Goal: Task Accomplishment & Management: Manage account settings

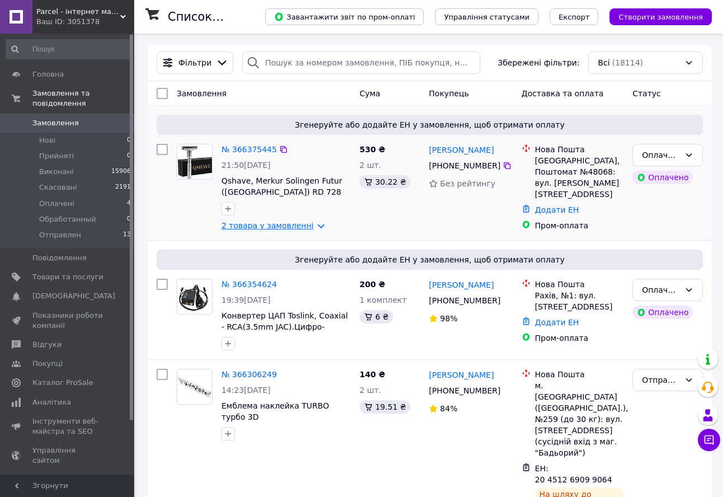
click at [293, 228] on link "2 товара у замовленні" at bounding box center [267, 225] width 92 height 9
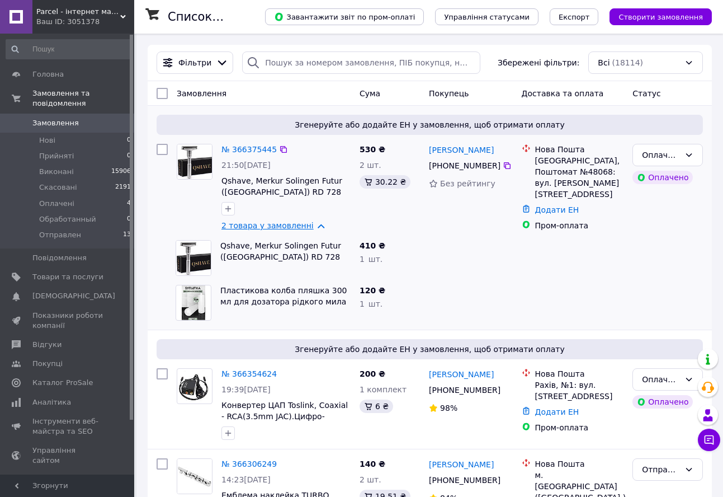
click at [286, 221] on link "2 товара у замовленні" at bounding box center [267, 225] width 92 height 9
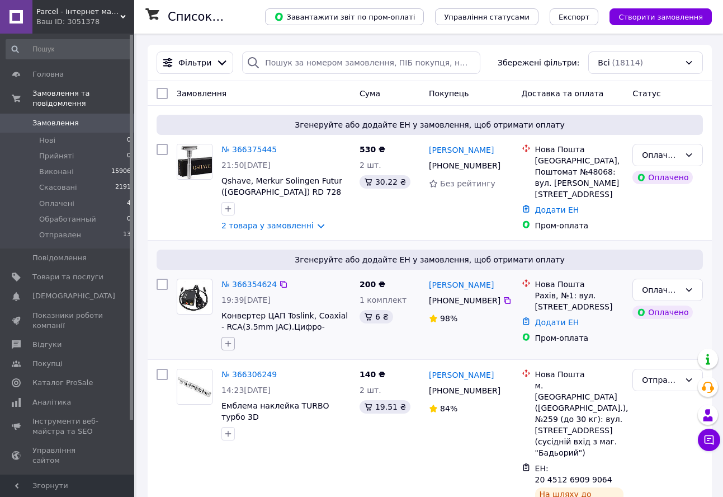
click at [228, 346] on icon "button" at bounding box center [228, 344] width 6 height 6
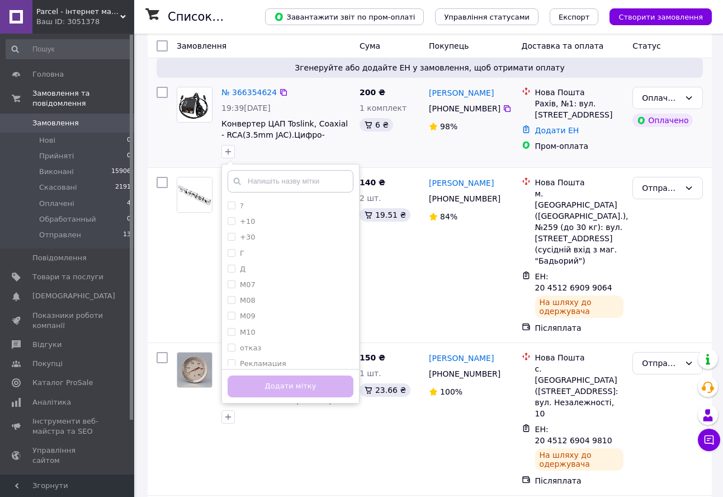
scroll to position [224, 0]
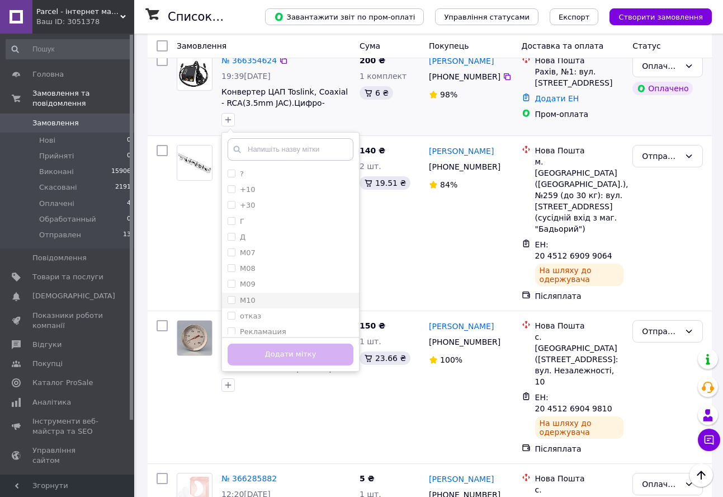
click at [230, 299] on input "М10" at bounding box center [231, 299] width 7 height 7
checkbox input "true"
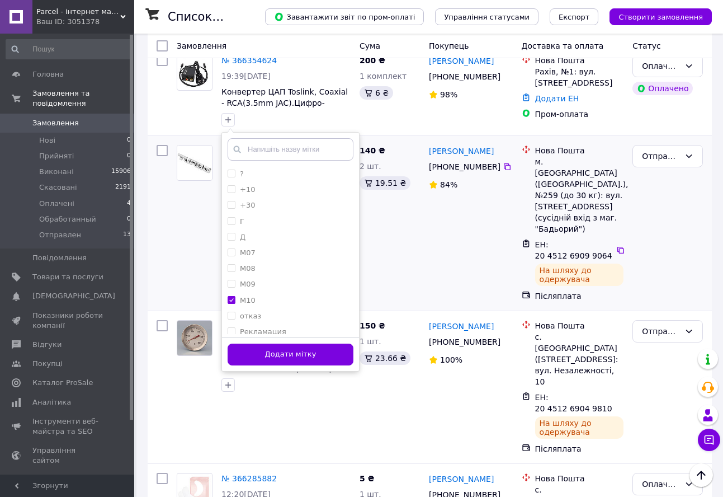
drag, startPoint x: 273, startPoint y: 353, endPoint x: 408, endPoint y: 183, distance: 217.7
click at [273, 354] on button "Додати мітку" at bounding box center [291, 354] width 126 height 22
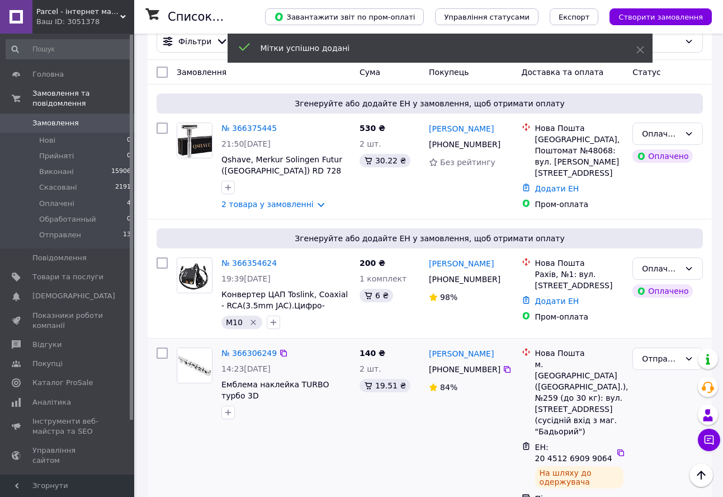
scroll to position [0, 0]
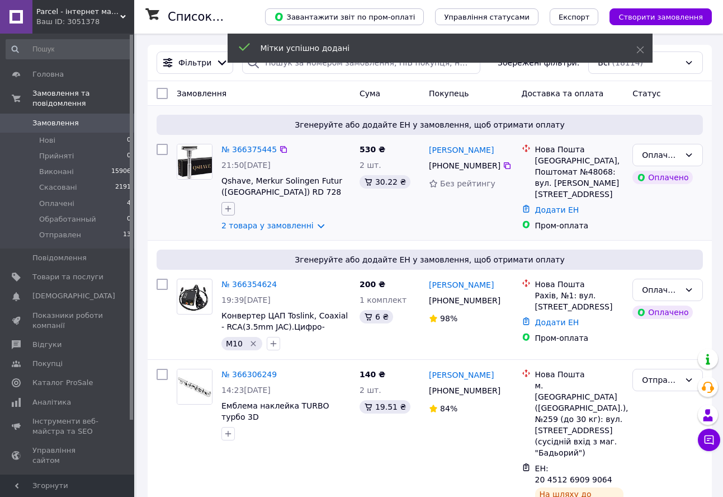
click at [228, 207] on icon "button" at bounding box center [228, 208] width 9 height 9
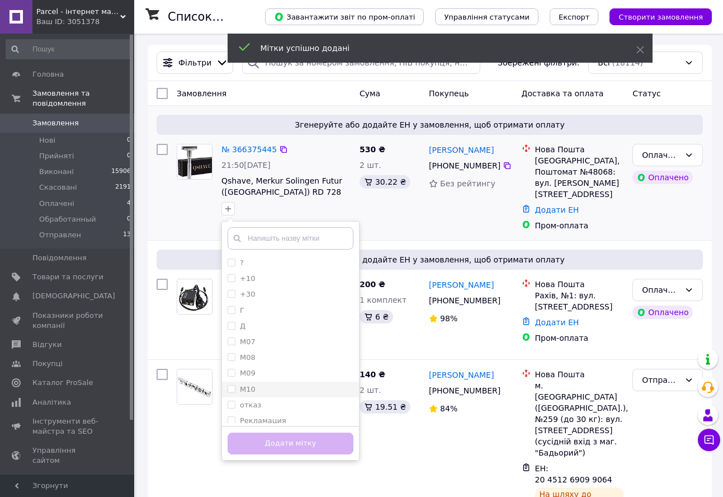
click at [231, 384] on label "М10" at bounding box center [242, 389] width 28 height 10
click at [231, 385] on input "М10" at bounding box center [231, 388] width 7 height 7
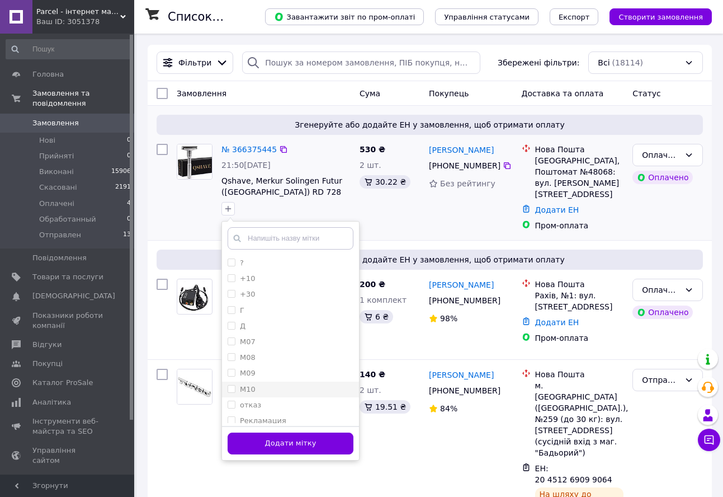
click at [229, 387] on input "М10" at bounding box center [231, 388] width 7 height 7
checkbox input "true"
drag, startPoint x: 268, startPoint y: 440, endPoint x: 330, endPoint y: 286, distance: 166.6
click at [269, 440] on button "Додати мітку" at bounding box center [291, 443] width 126 height 22
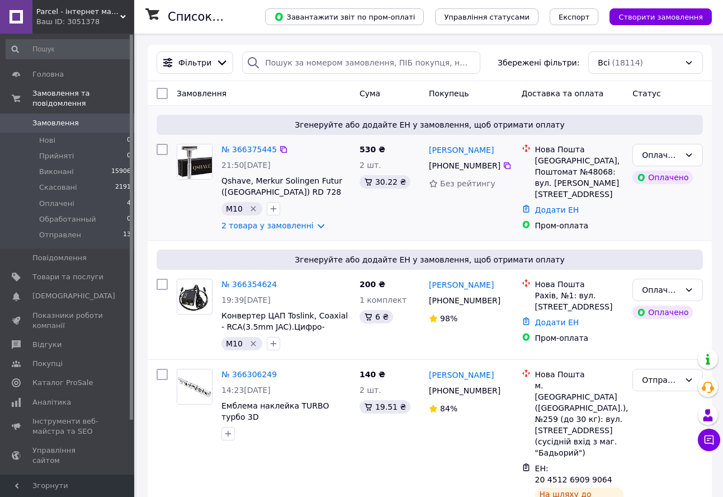
drag, startPoint x: 100, startPoint y: 108, endPoint x: 286, endPoint y: 140, distance: 188.9
click at [100, 118] on span "Замовлення" at bounding box center [67, 123] width 71 height 10
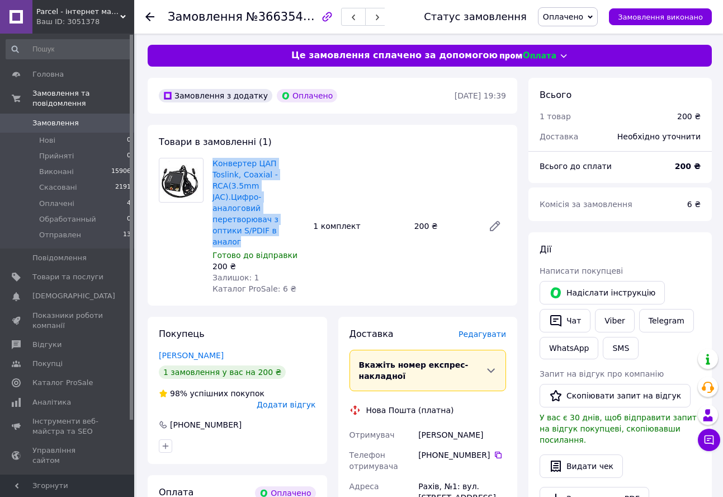
drag, startPoint x: 211, startPoint y: 163, endPoint x: 287, endPoint y: 205, distance: 87.6
click at [289, 207] on div "Конвертер ЦАП Toslink, Coaxial - RCA(3.5mm JAC).Цифро-аналоговий перетворювач з…" at bounding box center [258, 225] width 101 height 141
copy link "Конвертер ЦАП Toslink, Coaxial - RCA(3.5mm JAC).Цифро-аналоговий перетворювач з…"
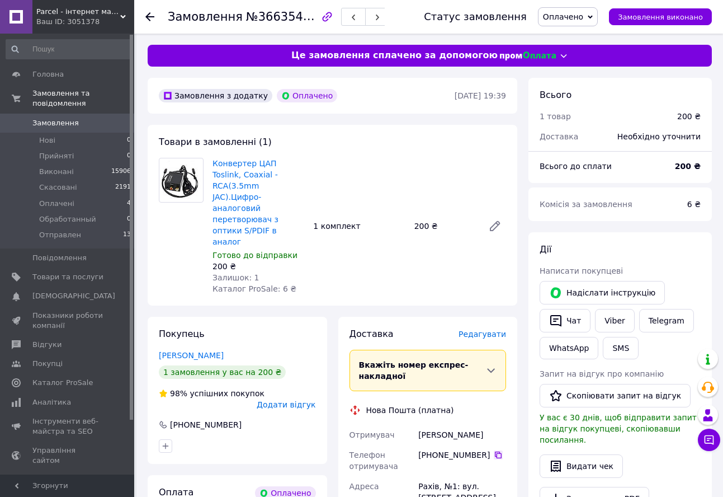
click at [494, 450] on icon at bounding box center [498, 454] width 9 height 9
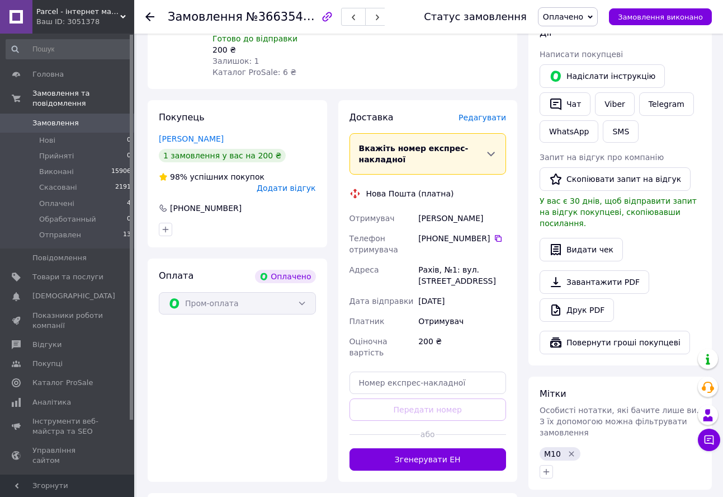
scroll to position [224, 0]
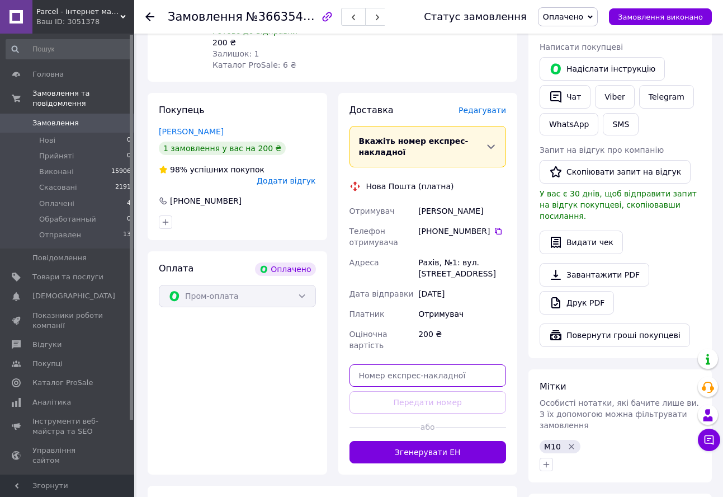
paste input "20451269291214"
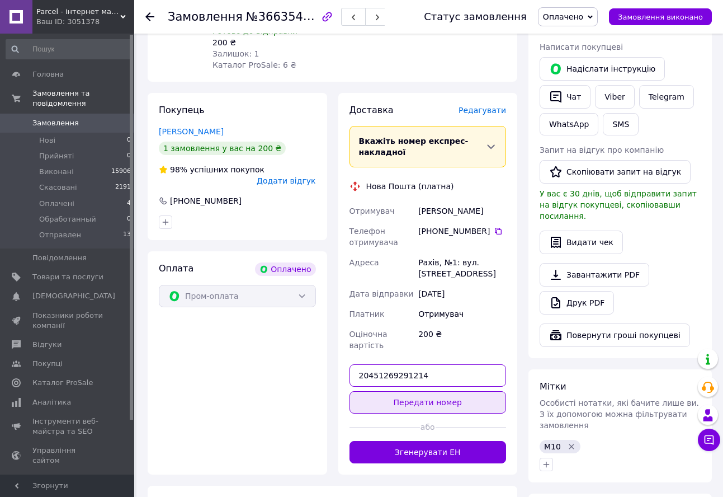
type input "20451269291214"
click at [440, 391] on button "Передати номер" at bounding box center [427, 402] width 157 height 22
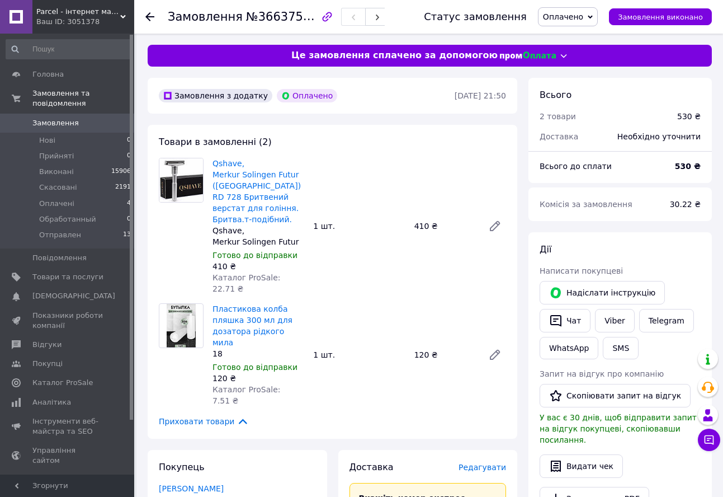
click at [322, 18] on icon "button" at bounding box center [327, 17] width 10 height 10
click at [171, 16] on span "Замовлення" at bounding box center [205, 16] width 75 height 13
drag, startPoint x: 168, startPoint y: 18, endPoint x: 303, endPoint y: 21, distance: 135.4
click at [304, 21] on h1 "Замовлення №366375445" at bounding box center [247, 16] width 158 height 13
copy h1 "Замовлення №366375445"
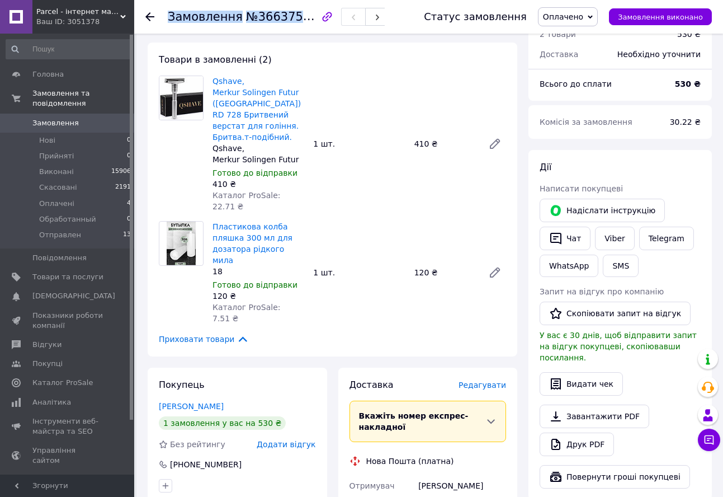
scroll to position [280, 0]
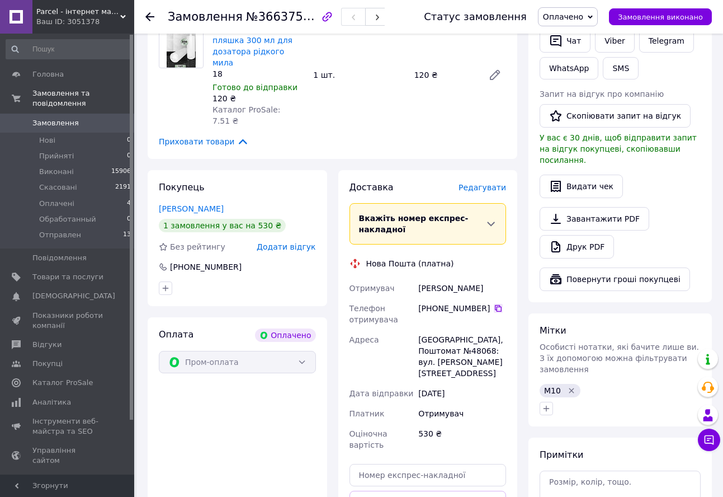
click at [494, 304] on icon at bounding box center [498, 308] width 9 height 9
drag, startPoint x: 418, startPoint y: 243, endPoint x: 443, endPoint y: 244, distance: 25.2
click at [443, 278] on div "Яйченя Віталій" at bounding box center [462, 288] width 92 height 20
copy div "Яйченя"
drag, startPoint x: 446, startPoint y: 243, endPoint x: 472, endPoint y: 243, distance: 25.7
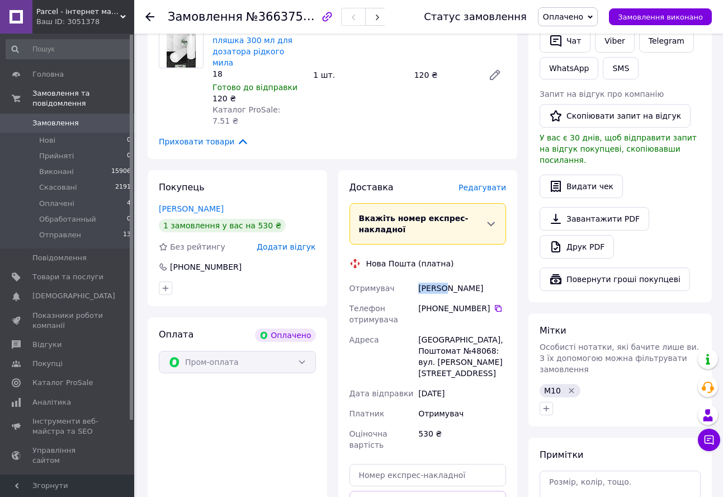
click at [472, 278] on div "Яйченя Віталій" at bounding box center [462, 288] width 92 height 20
copy div "Віталій"
drag, startPoint x: 428, startPoint y: 306, endPoint x: 447, endPoint y: 305, distance: 18.5
click at [447, 329] on div "Тернопіль, Поштомат №48068: вул. Вербицького, 7а, біля відділення №24" at bounding box center [462, 356] width 92 height 54
copy div "48068"
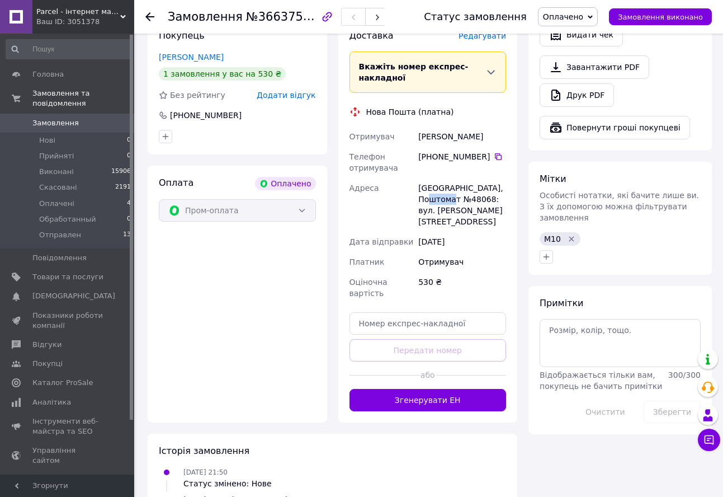
scroll to position [447, 0]
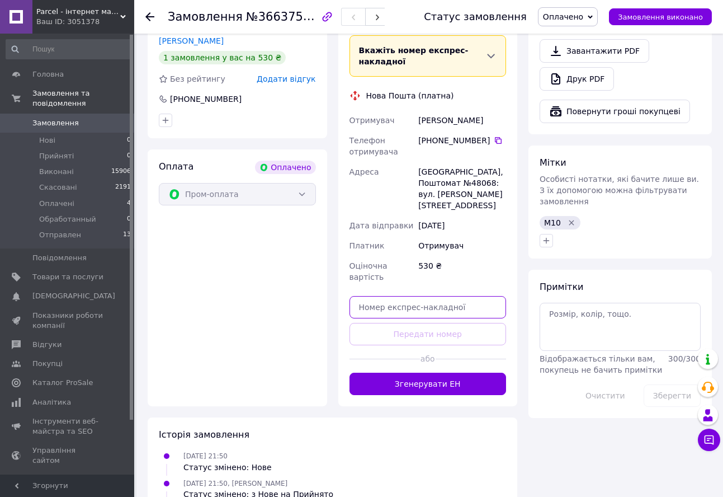
click at [412, 296] on input "text" at bounding box center [427, 307] width 157 height 22
paste input "20451269292098"
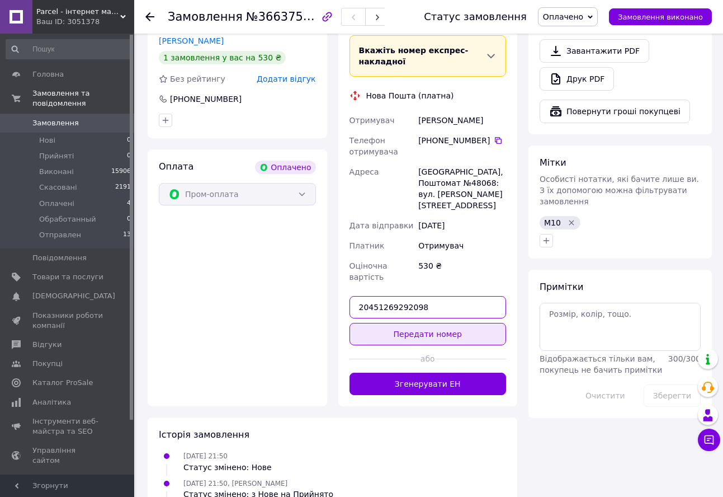
type input "20451269292098"
click at [440, 323] on button "Передати номер" at bounding box center [427, 334] width 157 height 22
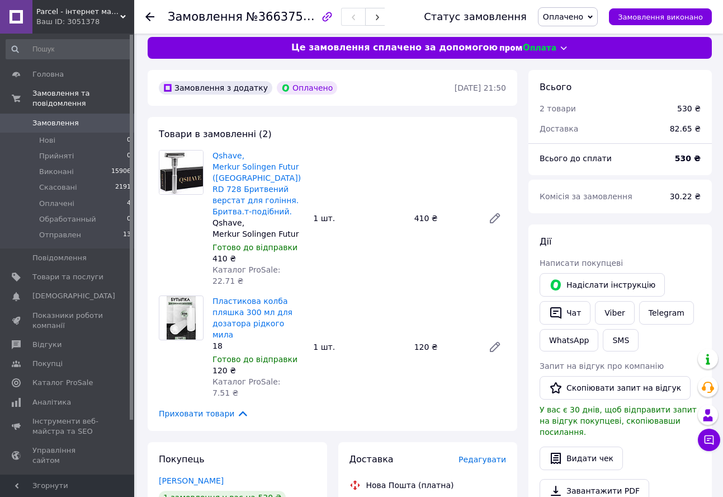
scroll to position [0, 0]
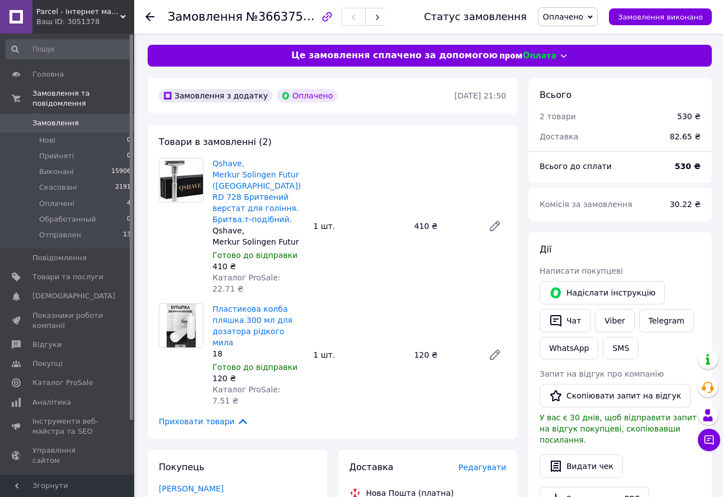
click at [423, 158] on div "Qshave, Merkur Solingen Futur (Китай) RD 728 Бритвений верстат для гоління. Бри…" at bounding box center [359, 225] width 303 height 141
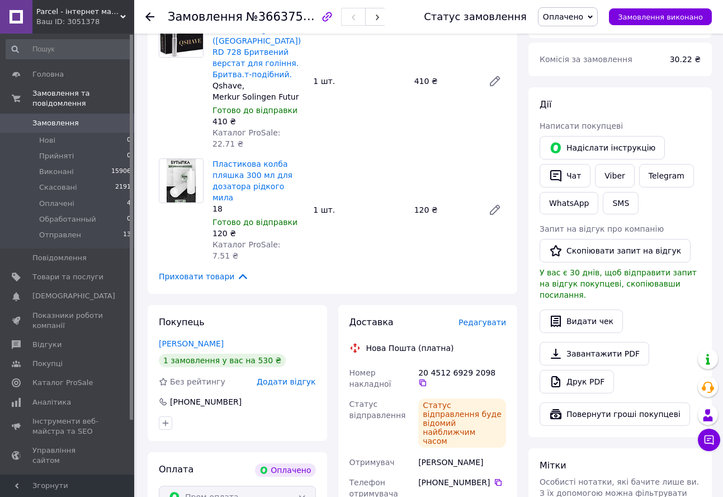
scroll to position [168, 0]
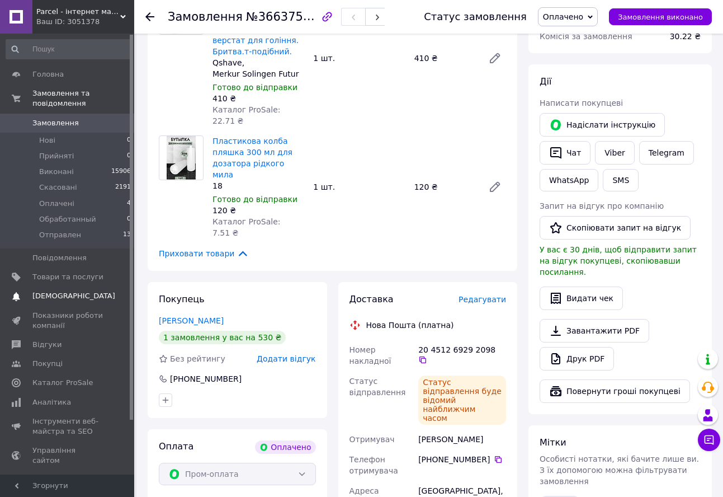
click at [70, 291] on span "[DEMOGRAPHIC_DATA]" at bounding box center [73, 296] width 83 height 10
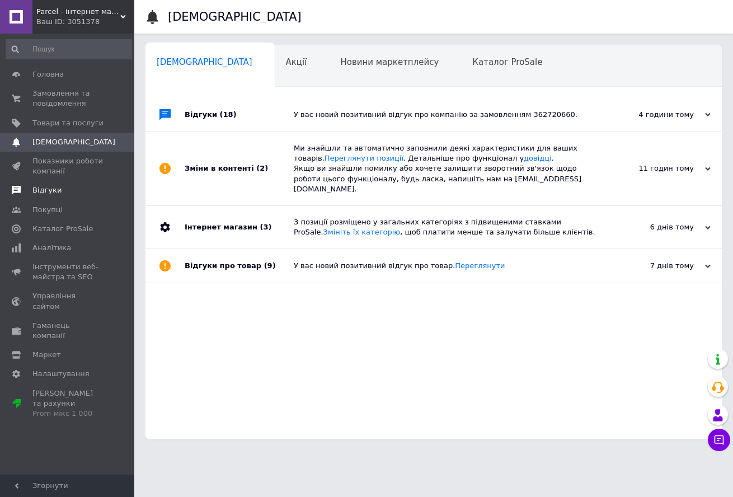
click at [51, 195] on span "Відгуки" at bounding box center [46, 190] width 29 height 10
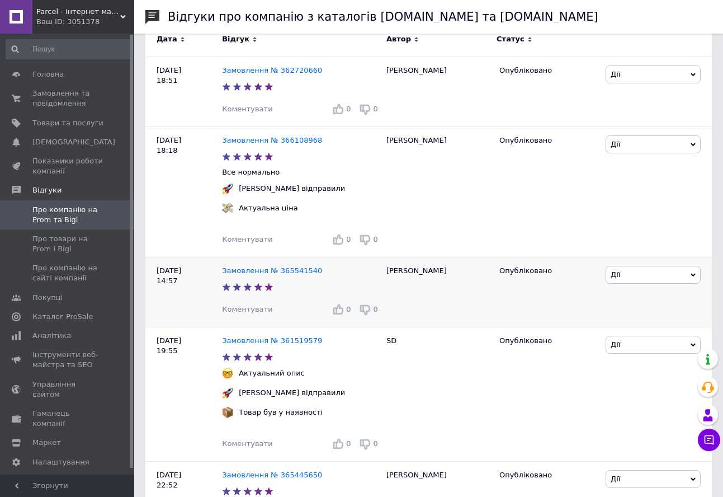
scroll to position [224, 0]
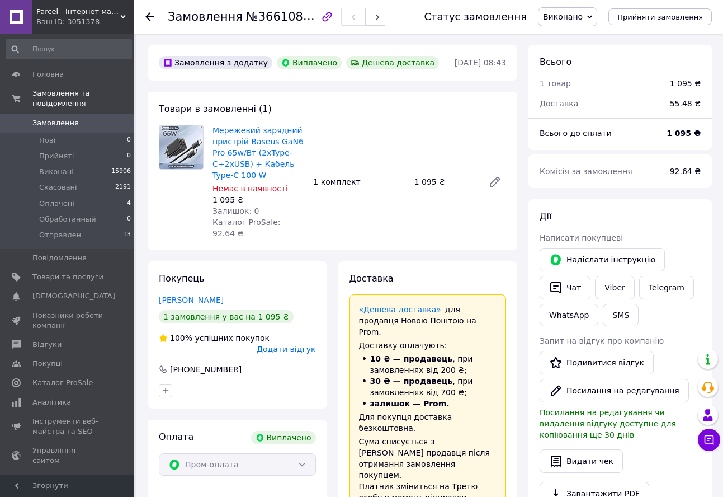
scroll to position [116, 0]
click at [304, 344] on span "Додати відгук" at bounding box center [286, 348] width 59 height 9
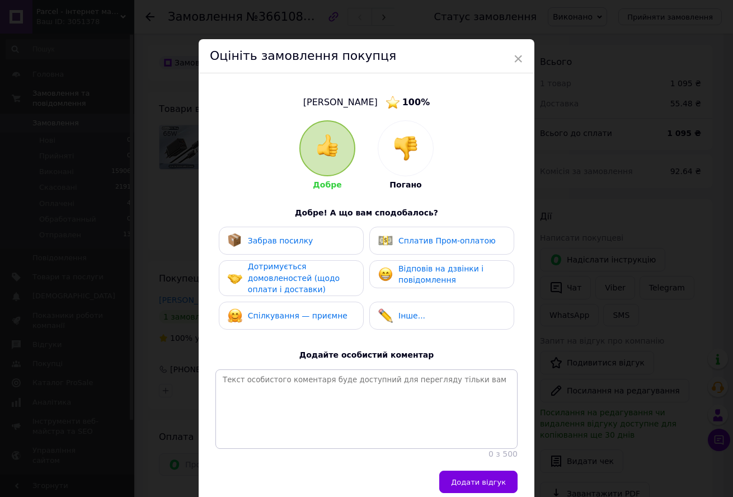
click at [284, 238] on span "Забрав посилку" at bounding box center [280, 240] width 65 height 9
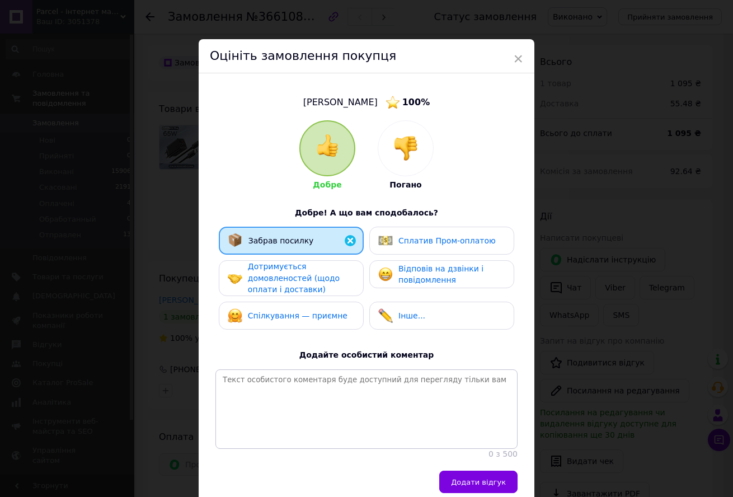
click at [294, 285] on span "Дотримується домовленостей (щодо оплати і доставки)" at bounding box center [294, 278] width 92 height 32
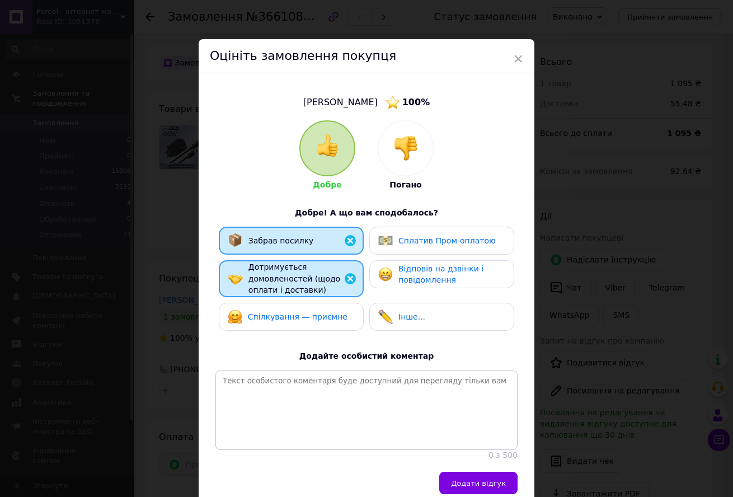
click at [294, 318] on span "Спілкування — приємне" at bounding box center [298, 316] width 100 height 9
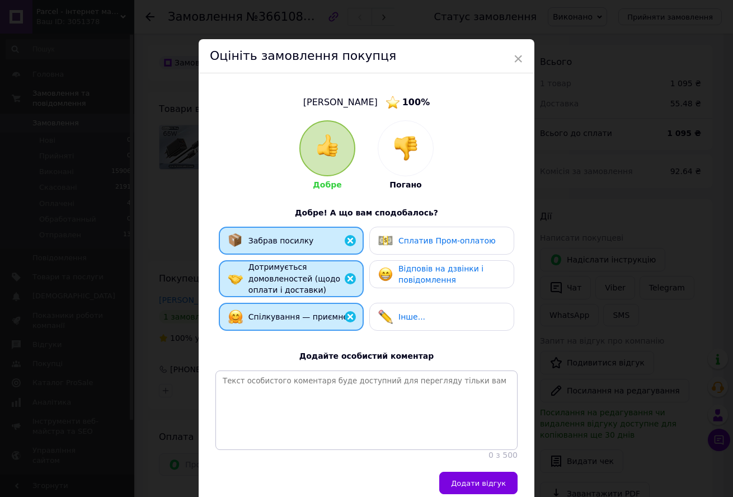
click at [398, 244] on span "Сплатив Пром-оплатою" at bounding box center [446, 240] width 97 height 9
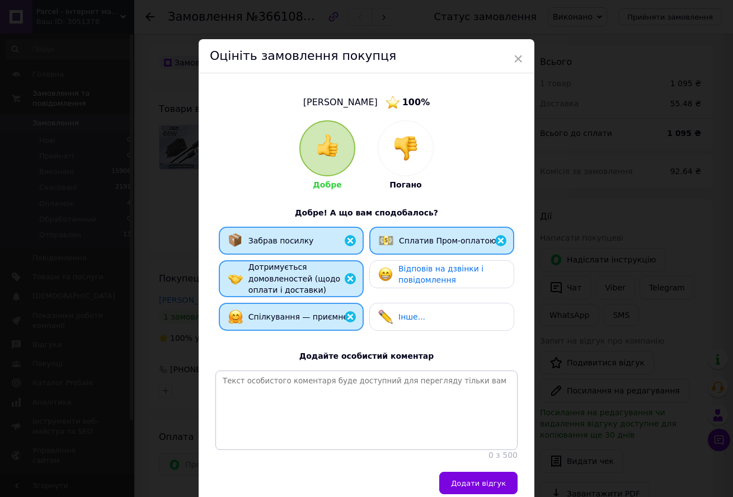
click at [404, 276] on span "Відповів на дзвінки і повідомлення" at bounding box center [440, 274] width 85 height 21
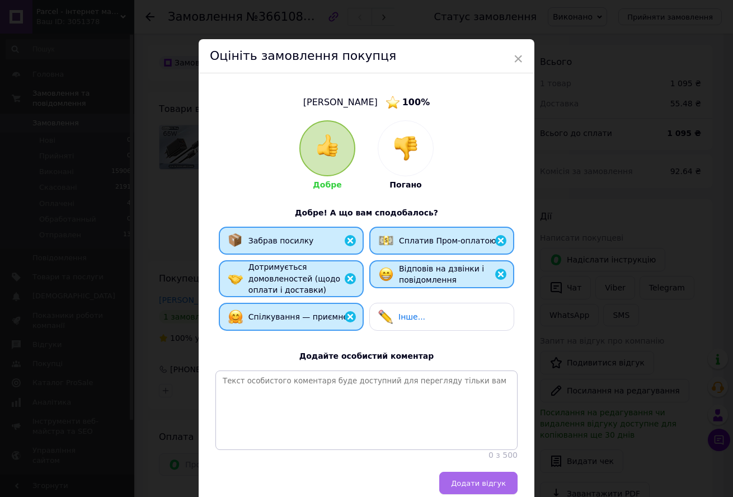
click at [476, 486] on span "Додати відгук" at bounding box center [478, 483] width 55 height 8
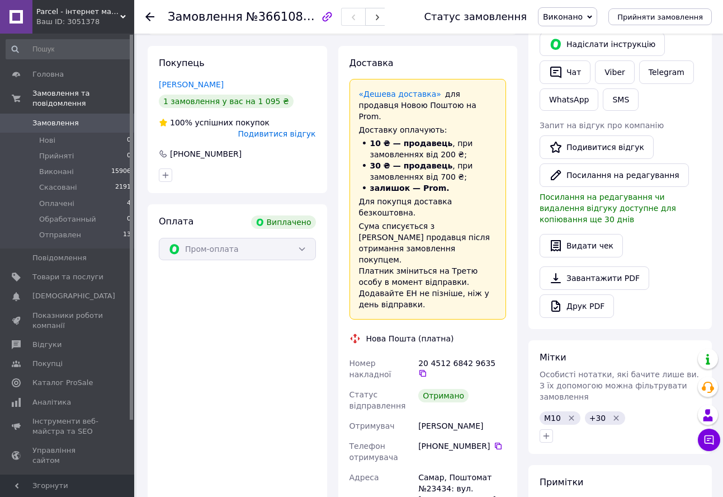
scroll to position [0, 0]
